Goal: Information Seeking & Learning: Find specific fact

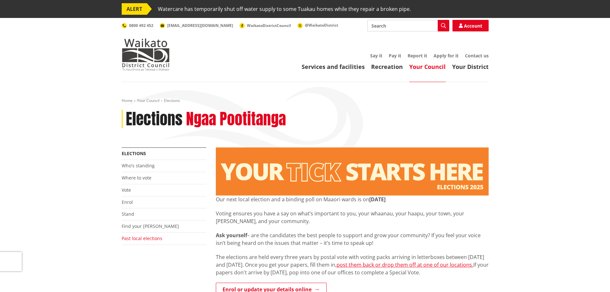
drag, startPoint x: 144, startPoint y: 238, endPoint x: 150, endPoint y: 239, distance: 6.2
click at [144, 238] on link "Past local elections" at bounding box center [142, 238] width 41 height 6
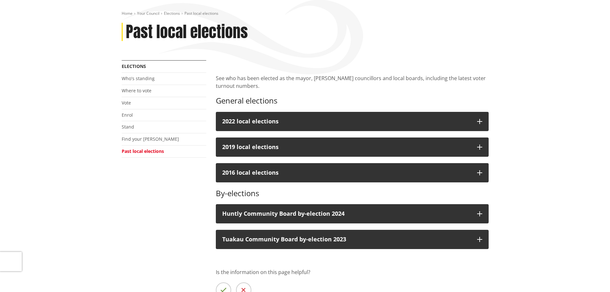
scroll to position [64, 0]
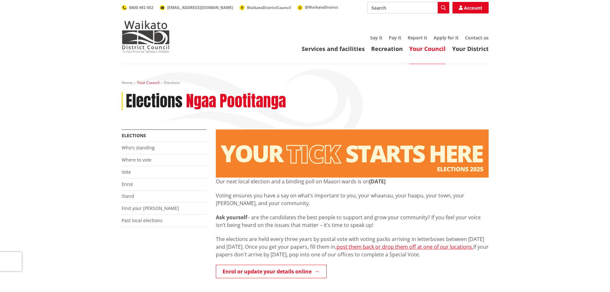
click at [148, 83] on link "Your Council" at bounding box center [148, 82] width 22 height 5
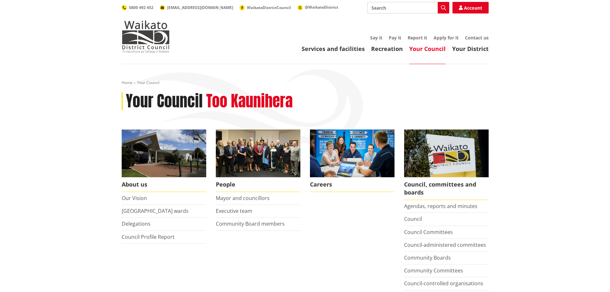
click at [384, 7] on input "Search" at bounding box center [408, 8] width 82 height 12
type input "2013 election"
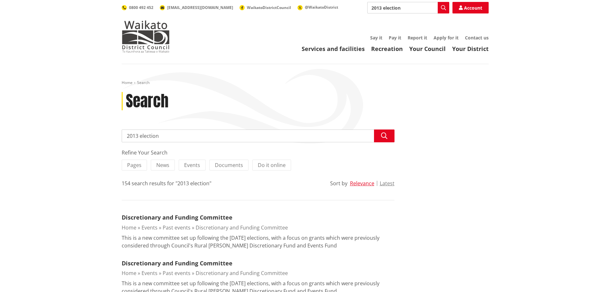
click at [417, 8] on input "2013 election" at bounding box center [408, 8] width 82 height 12
type input "2013 election results"
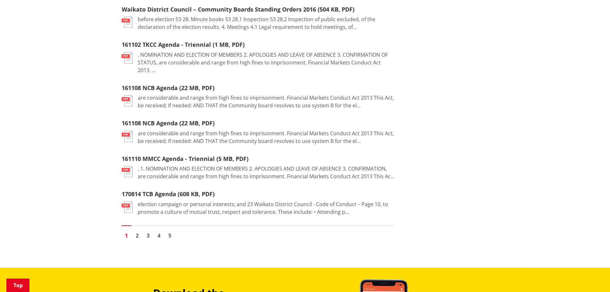
scroll to position [800, 0]
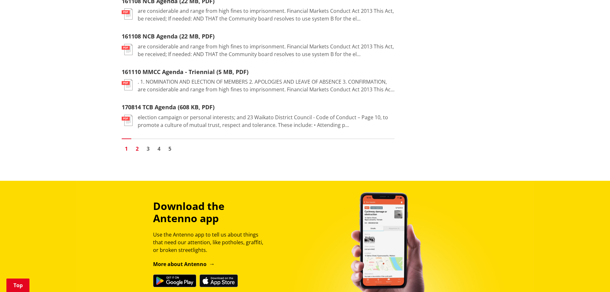
click at [138, 144] on link "2" at bounding box center [138, 149] width 10 height 10
